Goal: Task Accomplishment & Management: Use online tool/utility

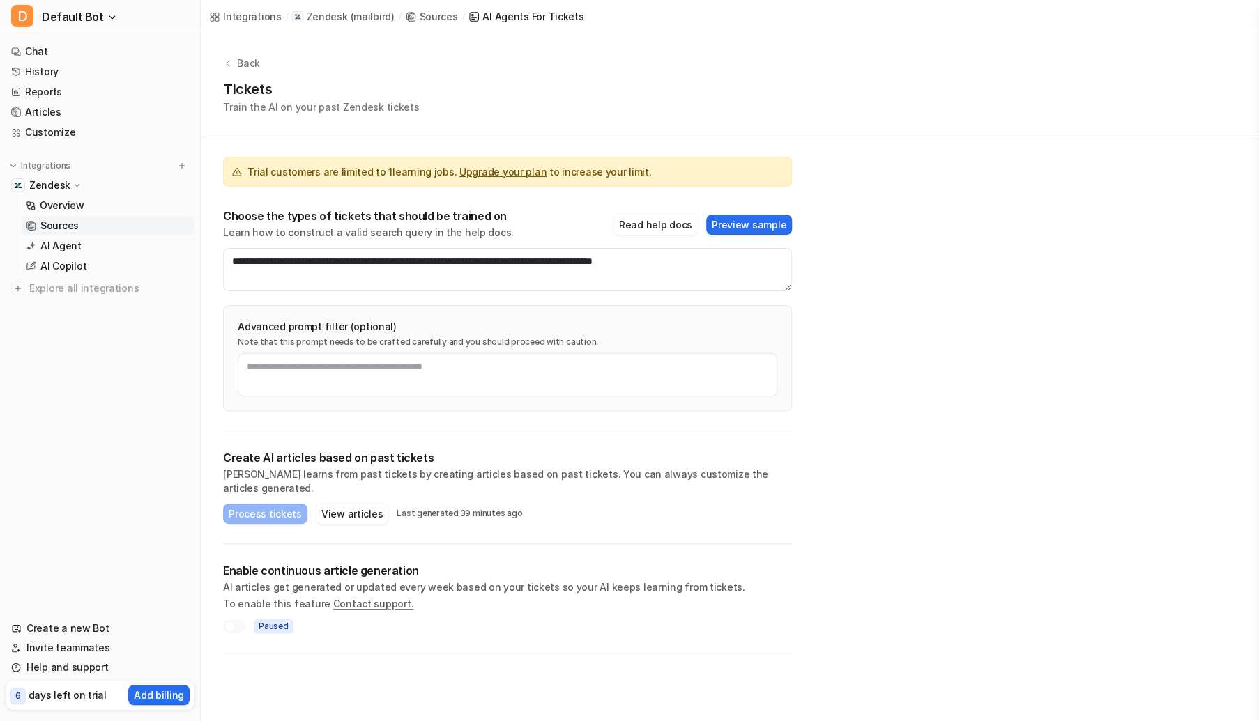
click at [61, 223] on p "Sources" at bounding box center [59, 226] width 38 height 14
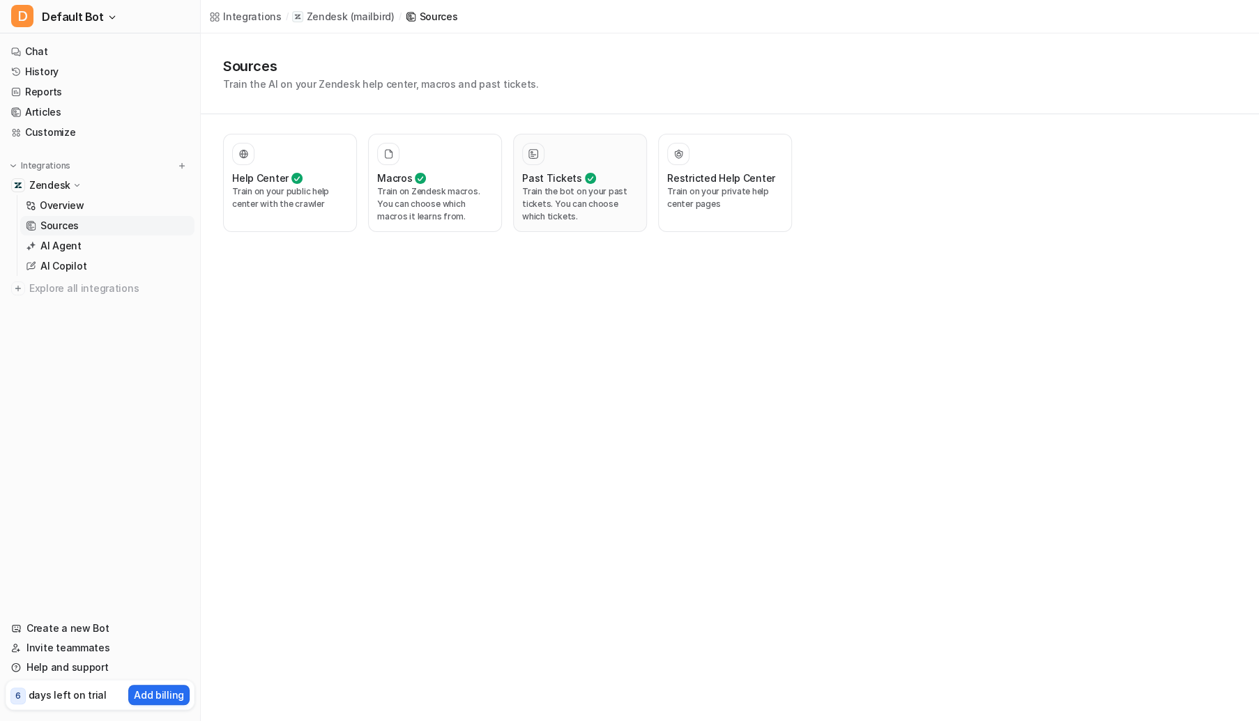
click at [626, 215] on p "Train the bot on your past tickets. You can choose which tickets." at bounding box center [580, 204] width 116 height 38
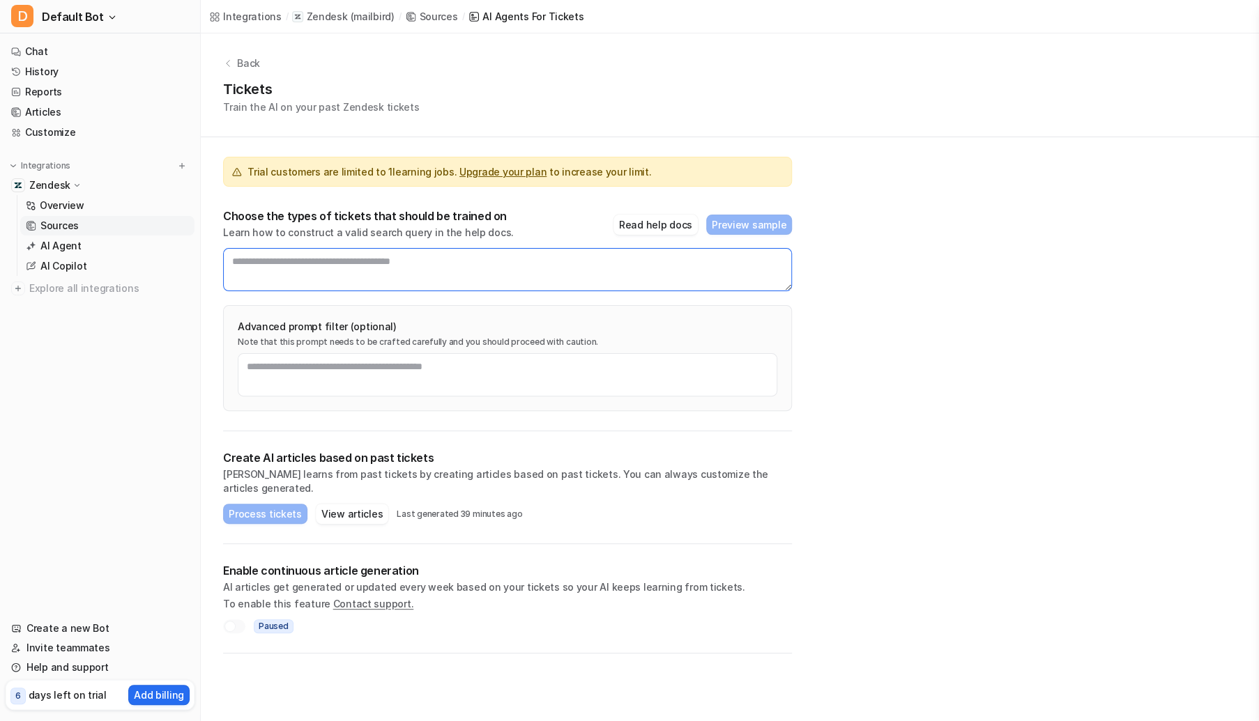
click at [368, 278] on textarea at bounding box center [507, 269] width 569 height 43
paste textarea "**********"
type textarea "**********"
click at [363, 504] on button "View articles" at bounding box center [352, 514] width 72 height 20
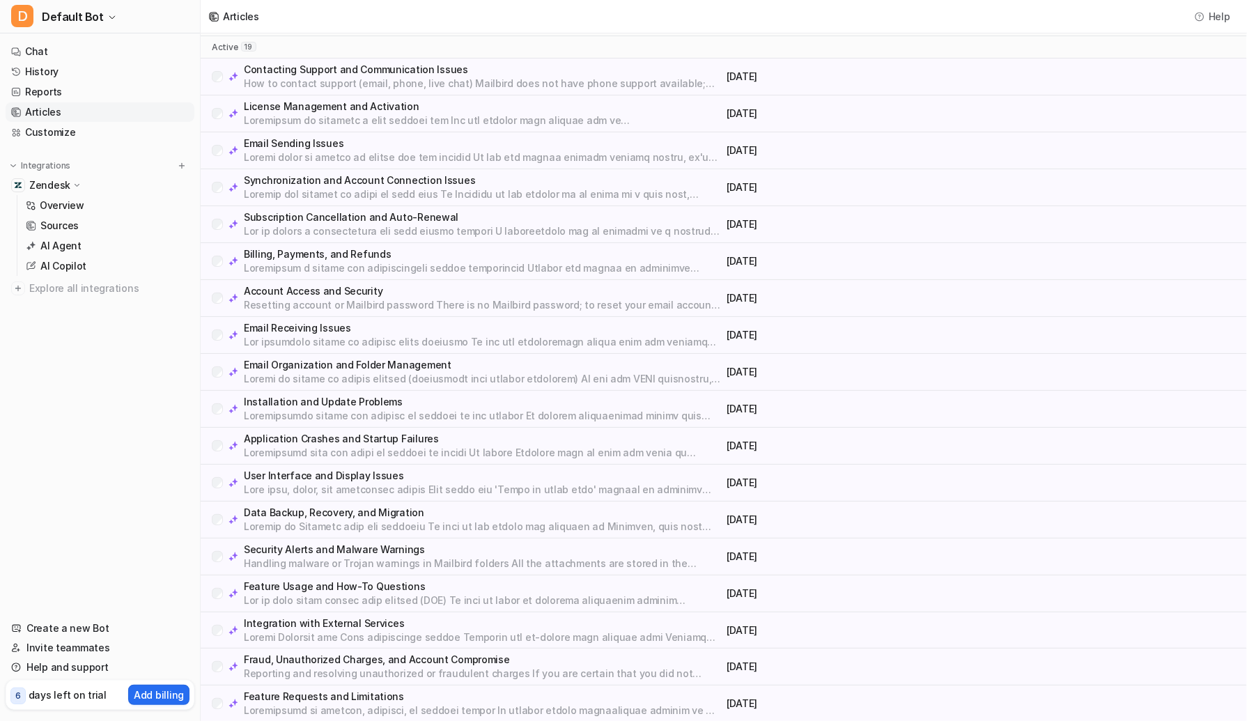
scroll to position [112, 0]
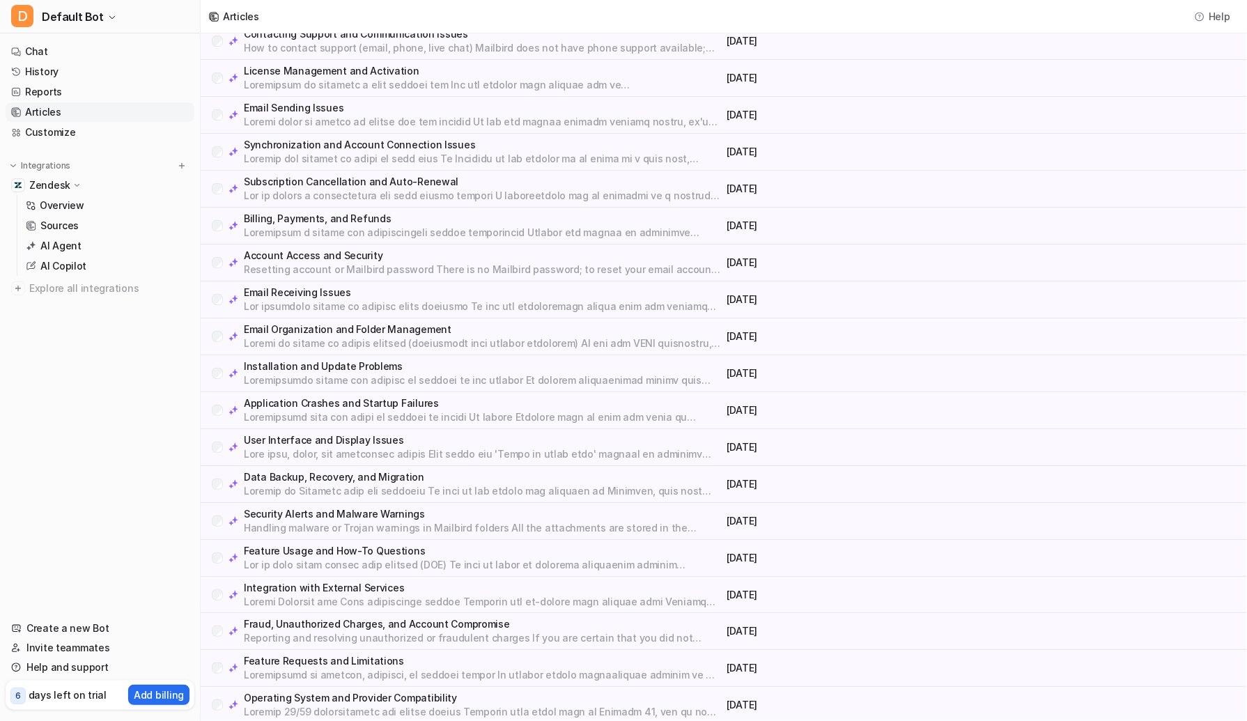
click at [354, 516] on p "Security Alerts and Malware Warnings" at bounding box center [482, 514] width 477 height 14
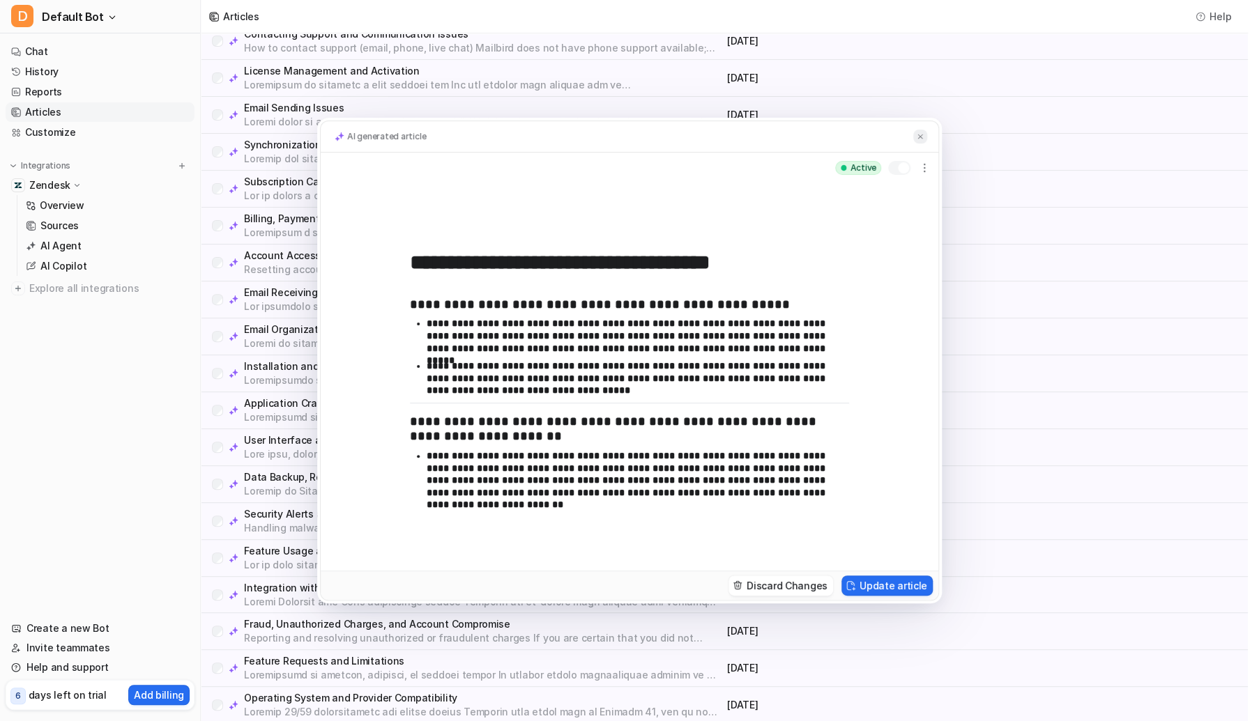
click at [916, 136] on img at bounding box center [920, 136] width 8 height 9
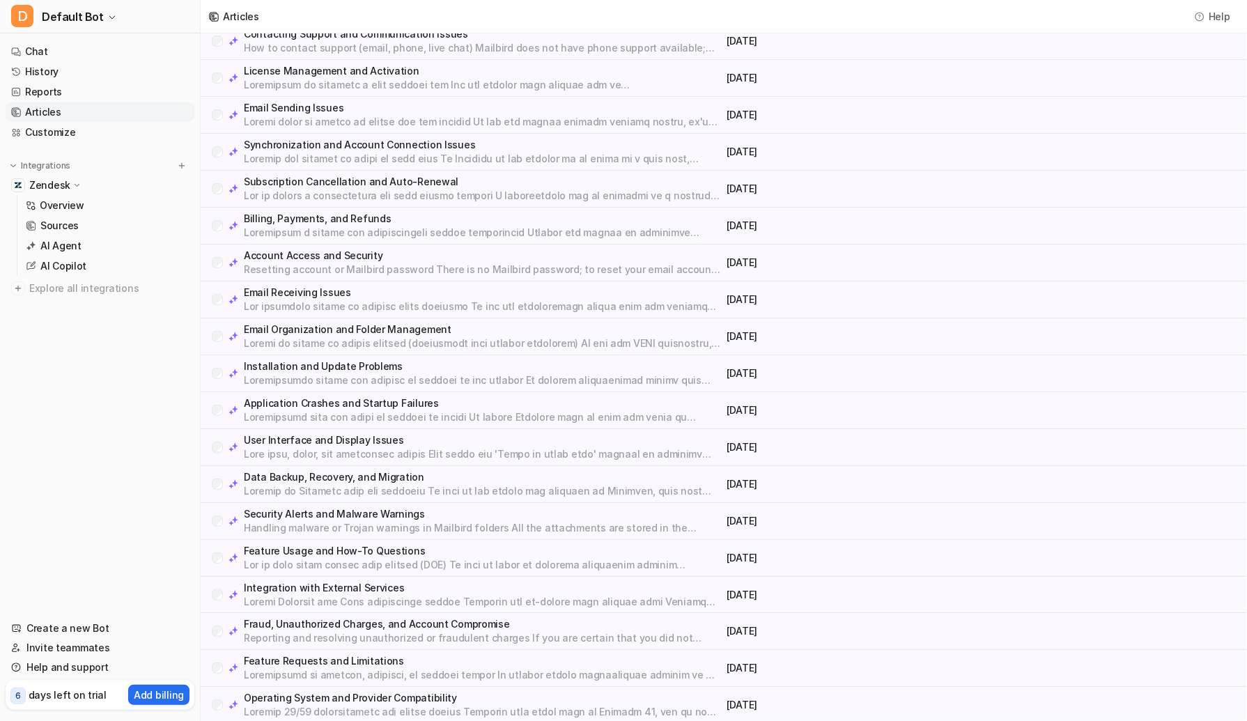
click at [120, 119] on link "Articles" at bounding box center [100, 112] width 189 height 20
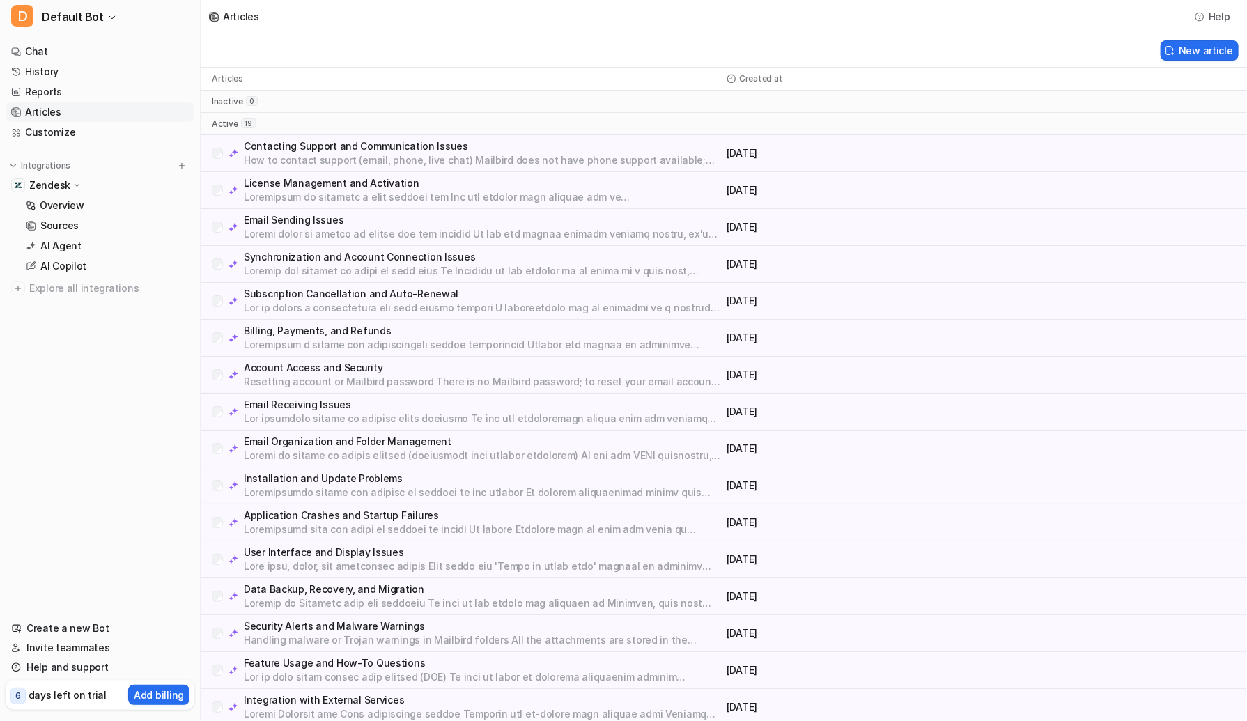
click at [1199, 533] on div "Application Crashes and Startup Failures [DATE]" at bounding box center [724, 523] width 1047 height 37
drag, startPoint x: 1010, startPoint y: 190, endPoint x: 625, endPoint y: 4, distance: 427.6
click at [1010, 190] on div "License Management and Activation [DATE]" at bounding box center [724, 190] width 1047 height 37
